Goal: Task Accomplishment & Management: Manage account settings

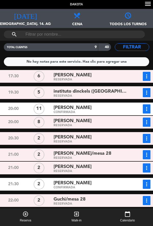
scroll to position [1, 0]
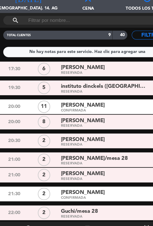
click at [3, 78] on div "17:30" at bounding box center [14, 76] width 26 height 9
click at [131, 85] on div "17:30 6 ana laura RESERVADA more_vert Estado de la reserva +59899695085 19:30 5…" at bounding box center [76, 157] width 155 height 175
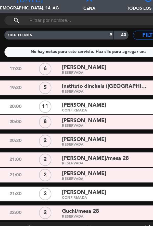
click at [123, 171] on div "RESERVADA" at bounding box center [89, 171] width 73 height 2
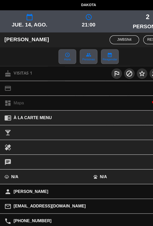
scroll to position [0, 0]
click at [123, 156] on div "pets N/A" at bounding box center [114, 152] width 76 height 12
click at [25, 24] on span "jue. 14, ago." at bounding box center [25, 21] width 51 height 7
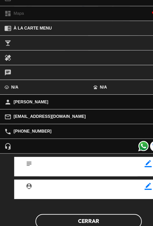
scroll to position [50, 0]
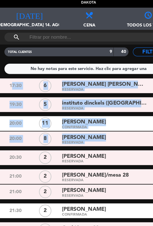
click at [86, 19] on span "Cena" at bounding box center [76, 22] width 51 height 8
